Goal: Task Accomplishment & Management: Manage account settings

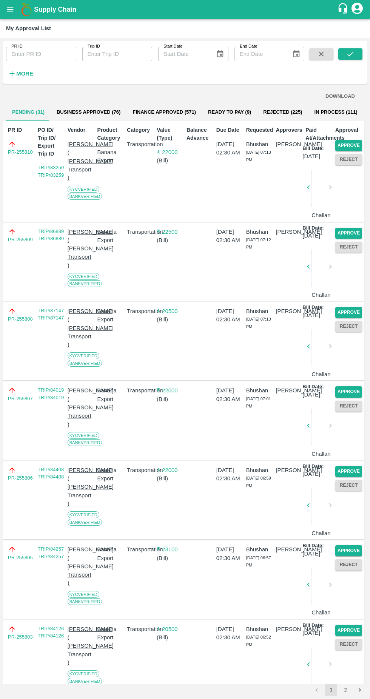
click at [351, 144] on button "Approve" at bounding box center [348, 145] width 27 height 11
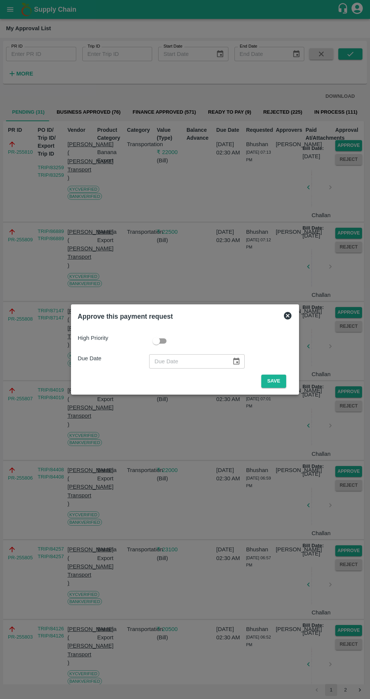
click at [273, 383] on button "Save" at bounding box center [273, 380] width 25 height 13
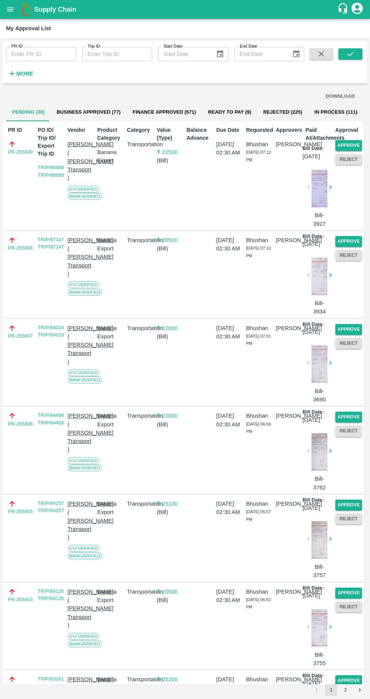
click at [350, 140] on button "Approve" at bounding box center [348, 145] width 27 height 11
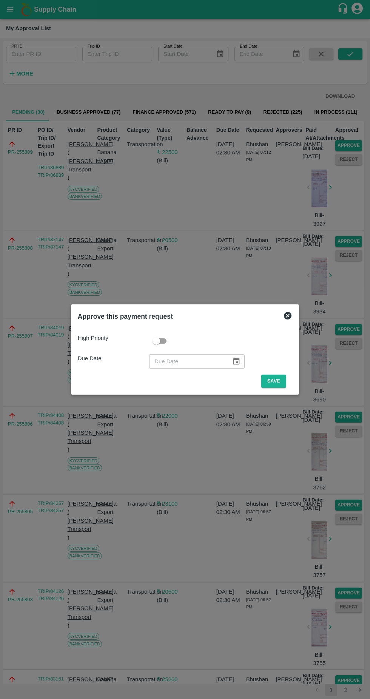
click at [277, 383] on button "Save" at bounding box center [273, 380] width 25 height 13
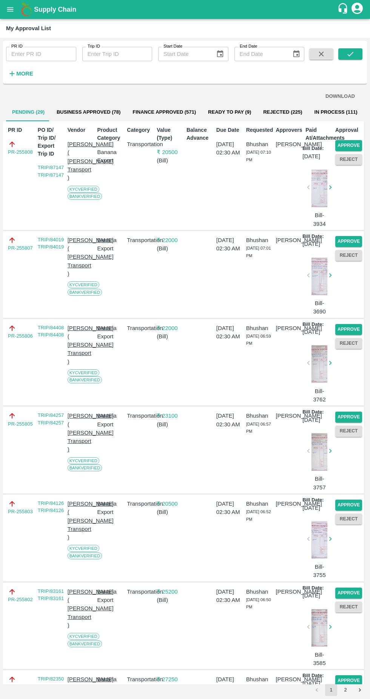
click at [351, 143] on button "Approve" at bounding box center [348, 145] width 27 height 11
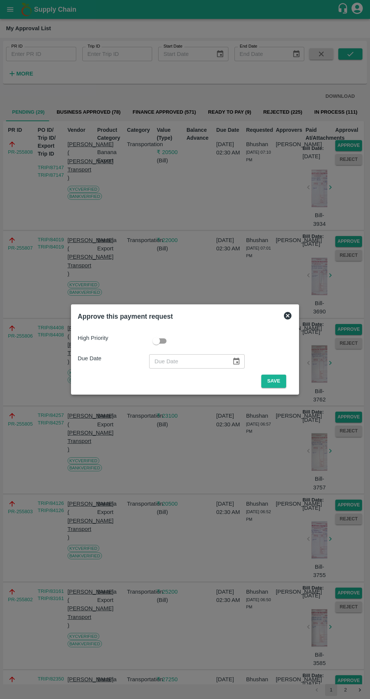
click at [280, 379] on button "Save" at bounding box center [273, 380] width 25 height 13
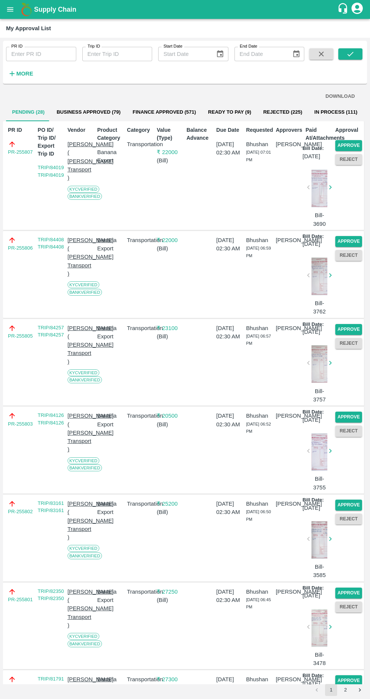
click at [351, 144] on button "Approve" at bounding box center [348, 145] width 27 height 11
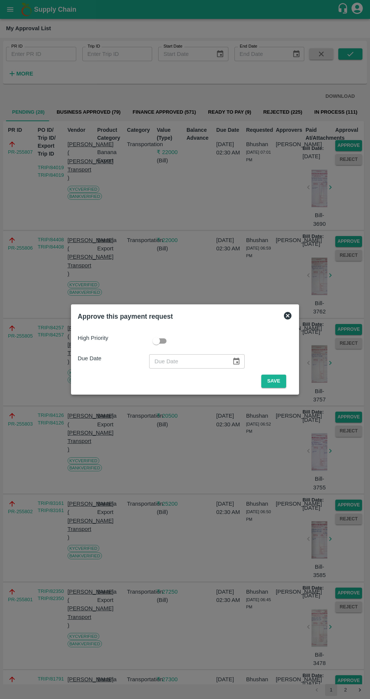
click at [270, 391] on div "Approve this payment request High Priority Due Date ​ Save" at bounding box center [185, 349] width 228 height 90
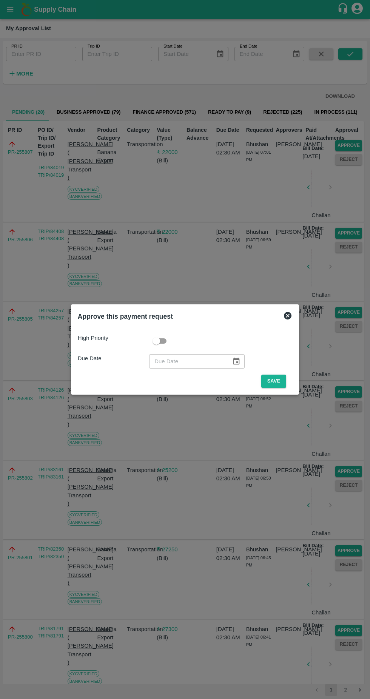
click at [266, 378] on button "Save" at bounding box center [273, 380] width 25 height 13
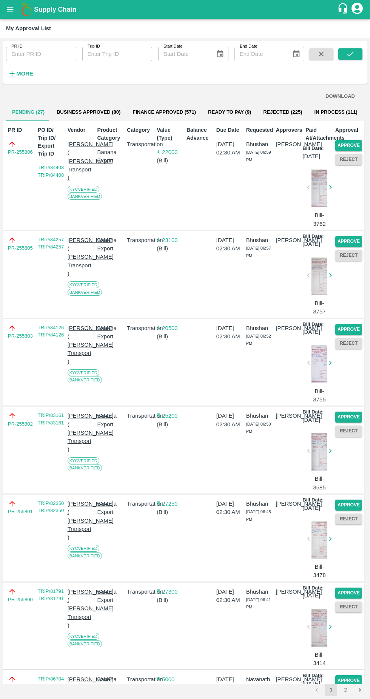
click at [352, 142] on button "Approve" at bounding box center [348, 145] width 27 height 11
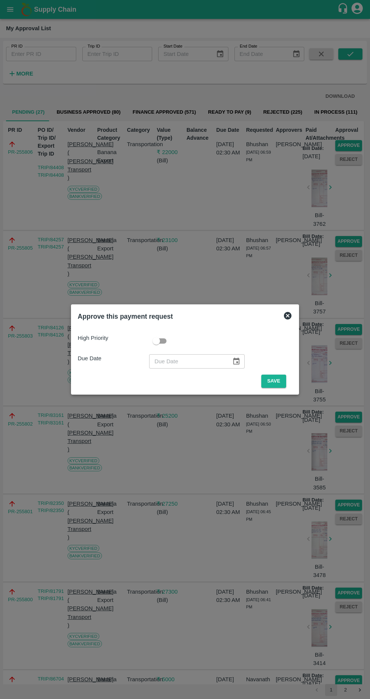
click at [275, 385] on button "Save" at bounding box center [273, 380] width 25 height 13
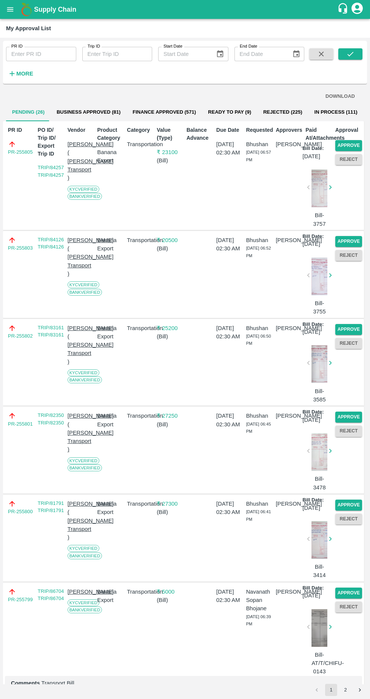
click at [349, 142] on button "Approve" at bounding box center [348, 145] width 27 height 11
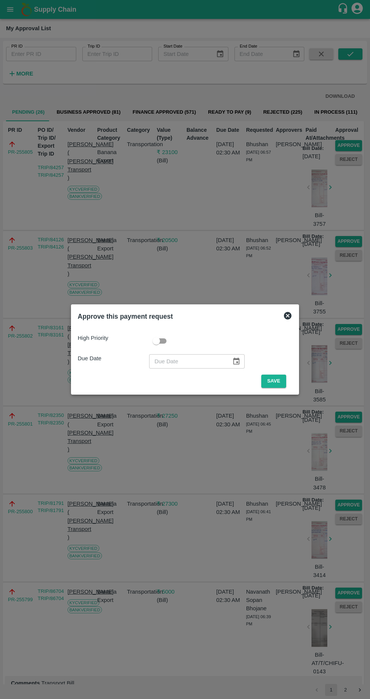
click at [275, 381] on button "Save" at bounding box center [273, 380] width 25 height 13
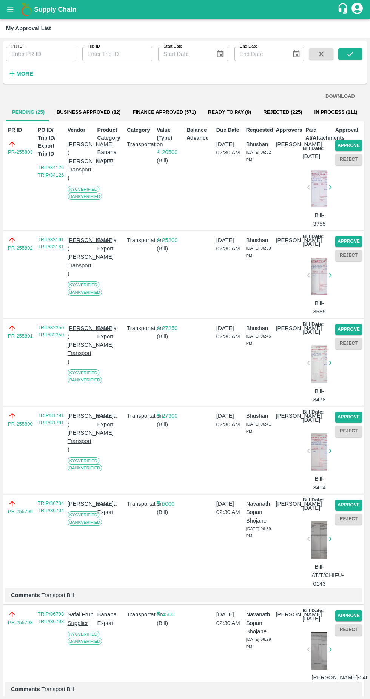
click at [351, 144] on button "Approve" at bounding box center [348, 145] width 27 height 11
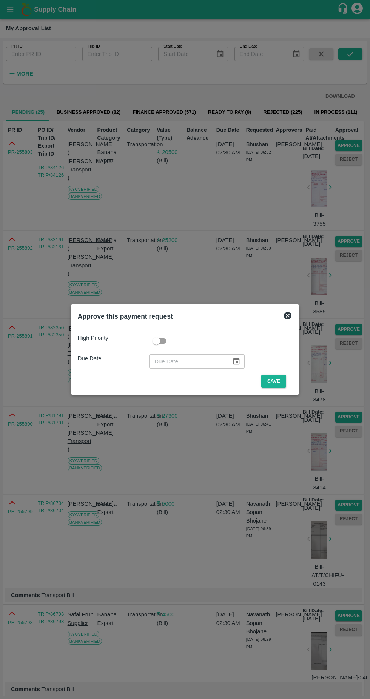
click at [277, 378] on button "Save" at bounding box center [273, 380] width 25 height 13
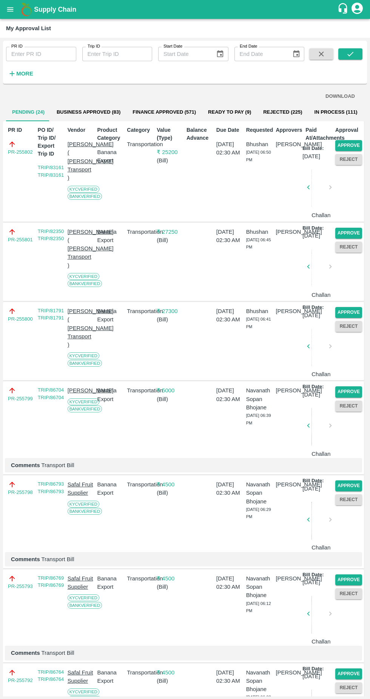
click at [346, 142] on button "Approve" at bounding box center [348, 145] width 27 height 11
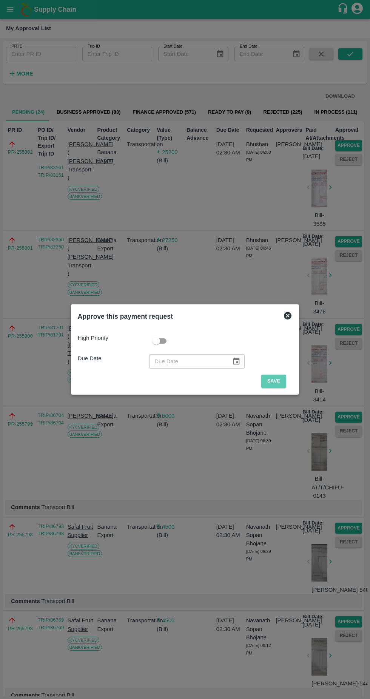
click at [275, 381] on button "Save" at bounding box center [273, 380] width 25 height 13
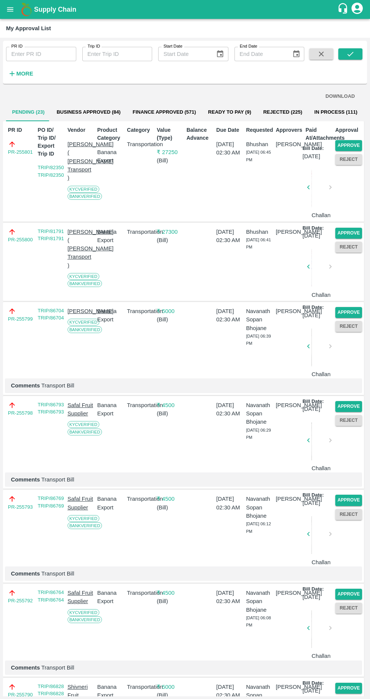
click at [351, 142] on button "Approve" at bounding box center [348, 145] width 27 height 11
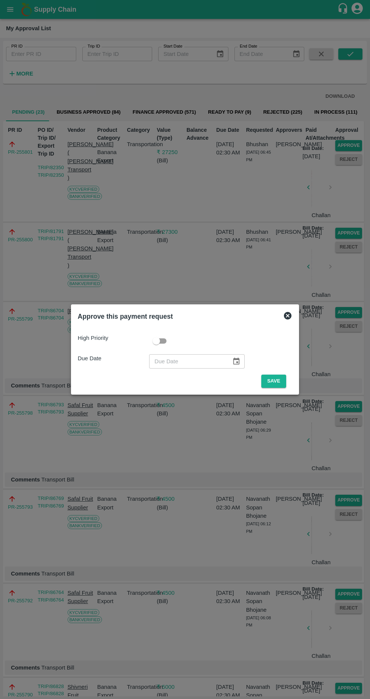
click at [275, 381] on button "Save" at bounding box center [273, 380] width 25 height 13
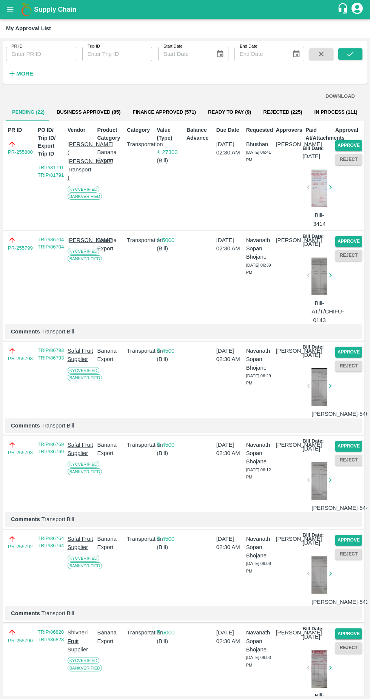
click at [354, 143] on button "Approve" at bounding box center [348, 145] width 27 height 11
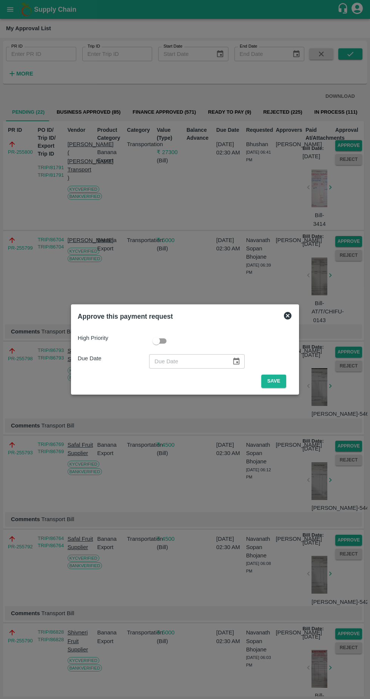
click at [278, 381] on button "Save" at bounding box center [273, 380] width 25 height 13
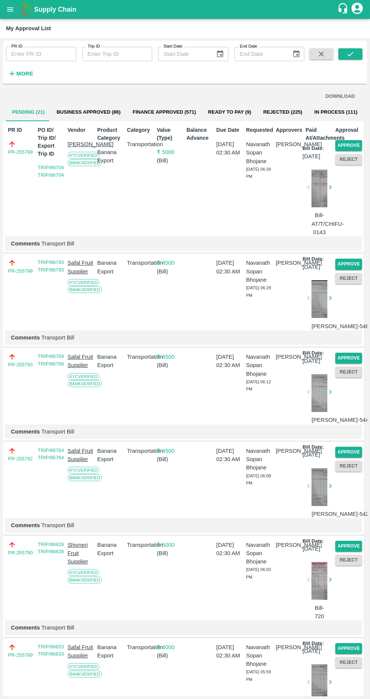
click at [351, 142] on button "Approve" at bounding box center [348, 145] width 27 height 11
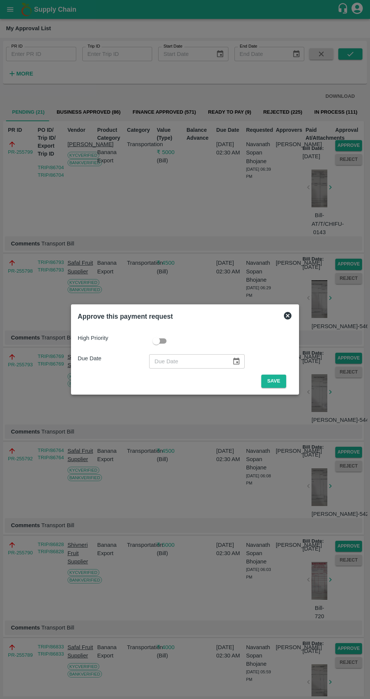
click at [272, 383] on button "Save" at bounding box center [273, 380] width 25 height 13
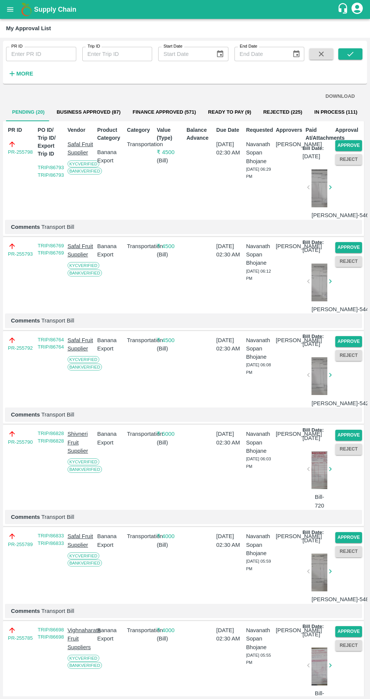
click at [350, 149] on button "Approve" at bounding box center [348, 145] width 27 height 11
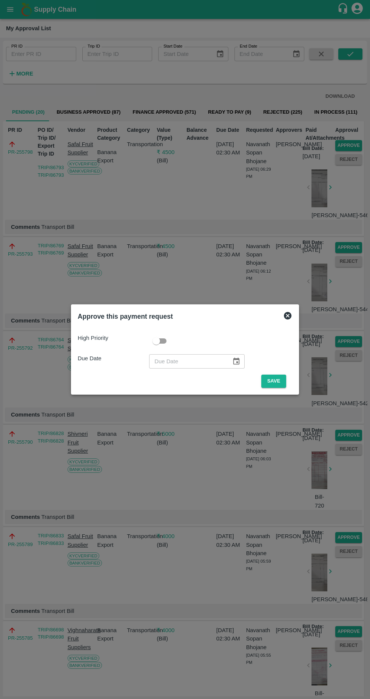
click at [275, 381] on button "Save" at bounding box center [273, 380] width 25 height 13
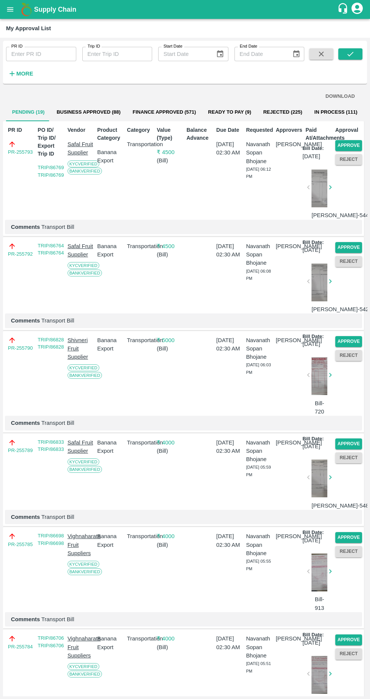
click at [352, 145] on button "Approve" at bounding box center [348, 145] width 27 height 11
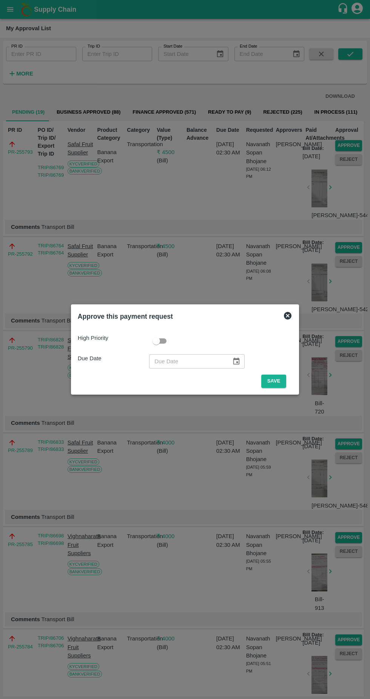
click at [276, 378] on button "Save" at bounding box center [273, 380] width 25 height 13
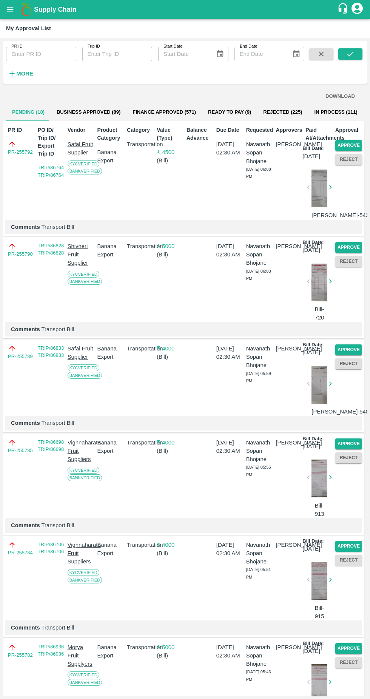
click at [352, 145] on button "Approve" at bounding box center [348, 145] width 27 height 11
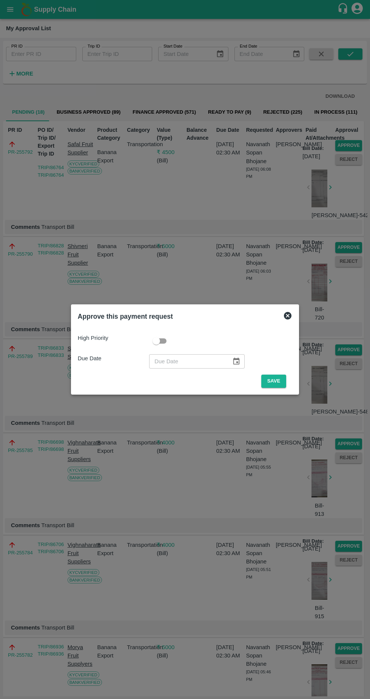
click at [277, 378] on button "Save" at bounding box center [273, 380] width 25 height 13
